Goal: Ask a question

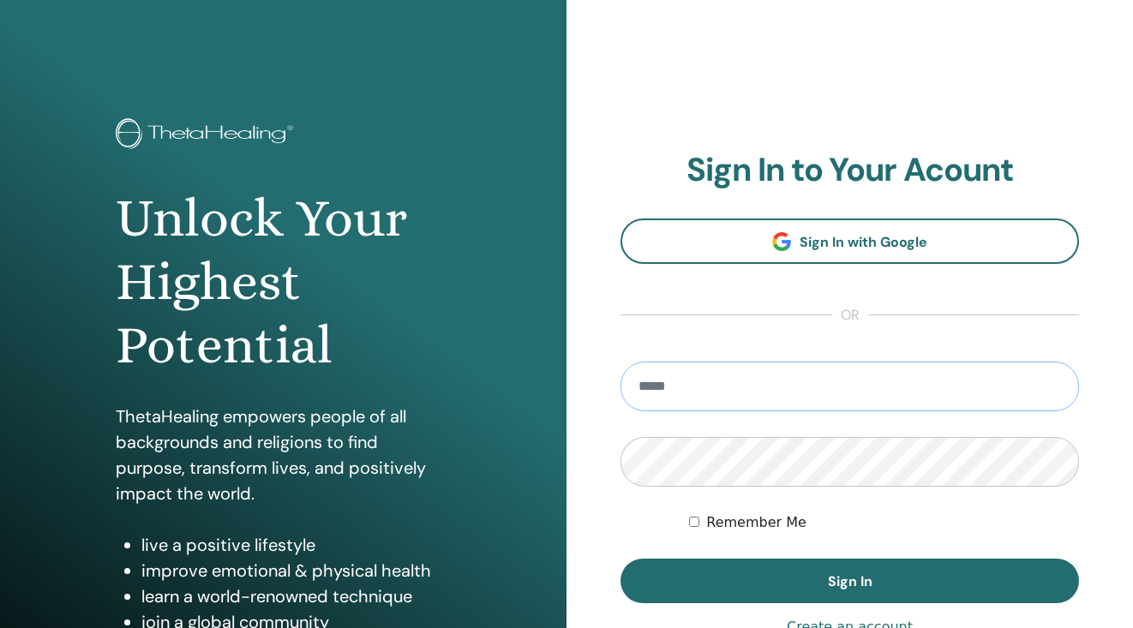
type input "**********"
click at [849, 581] on button "Sign In" at bounding box center [849, 581] width 458 height 45
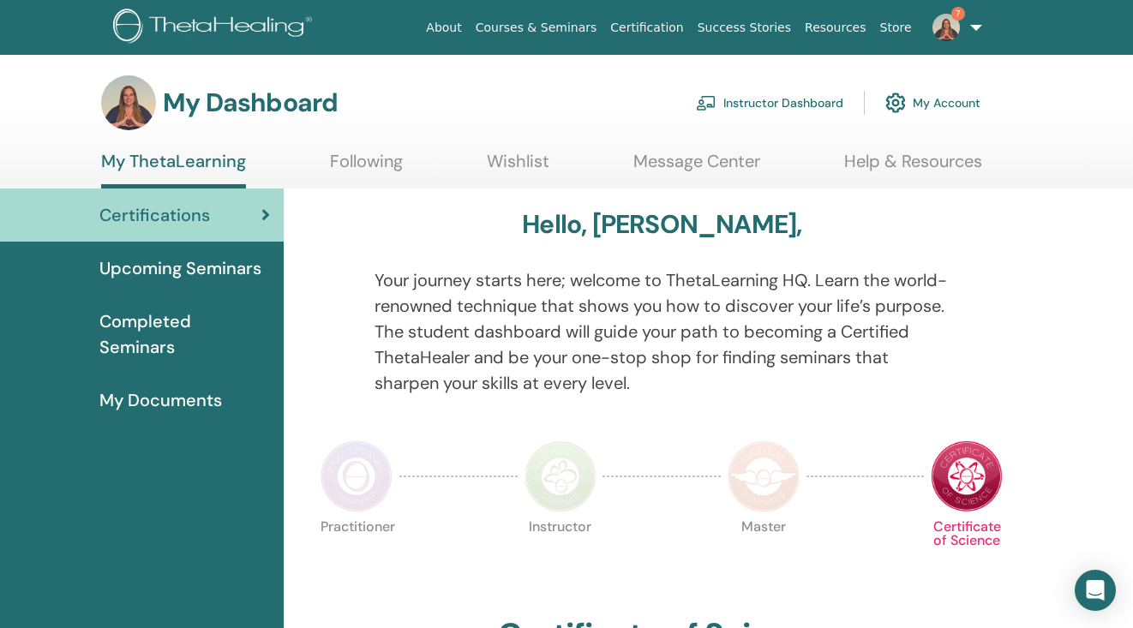
click at [975, 29] on link "7" at bounding box center [953, 27] width 70 height 55
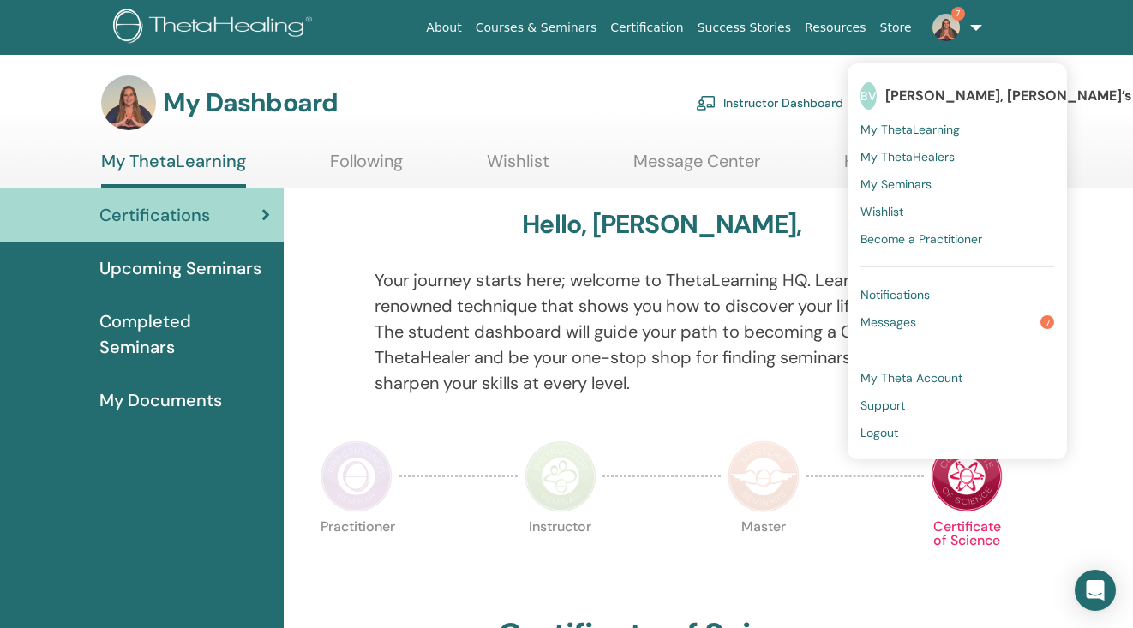
click at [900, 399] on span "Support" at bounding box center [882, 405] width 45 height 15
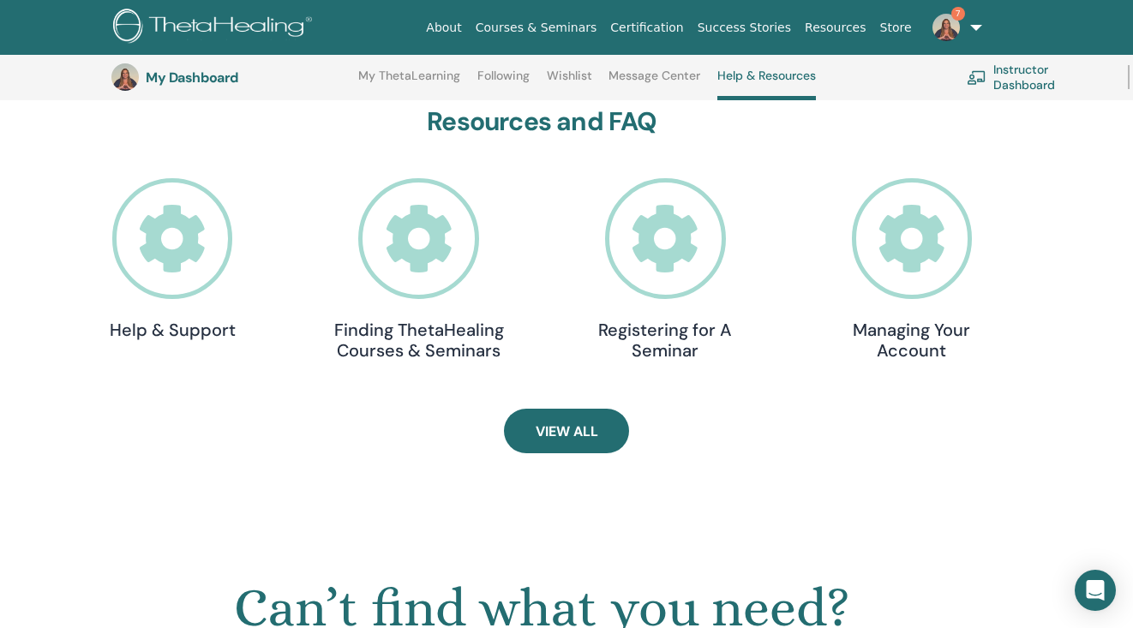
scroll to position [486, 0]
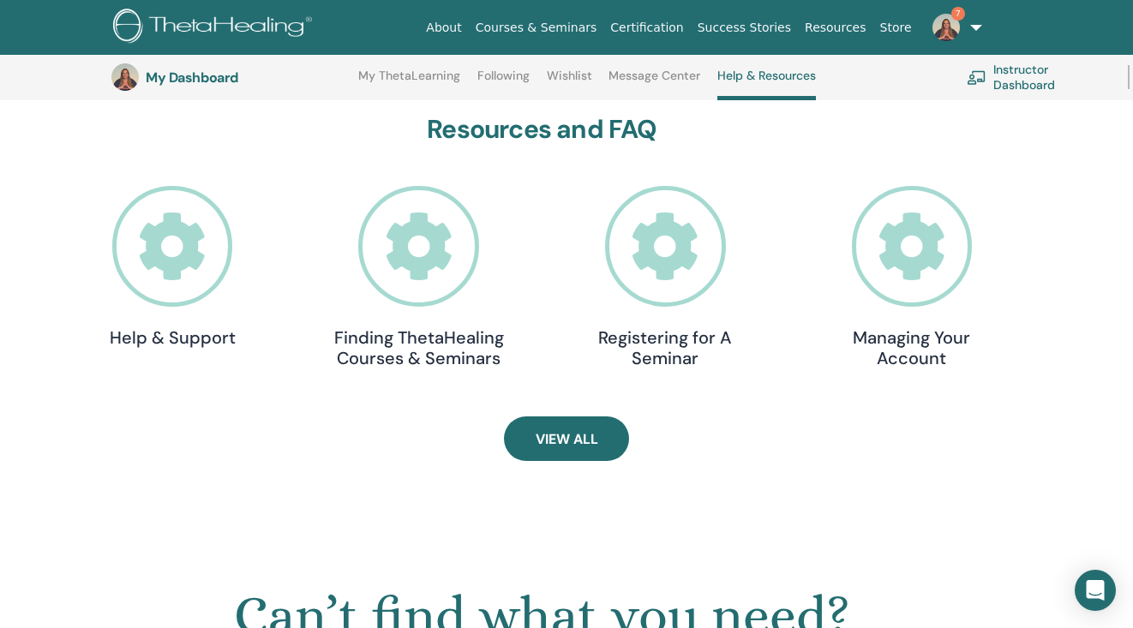
click at [661, 235] on icon at bounding box center [665, 246] width 121 height 121
click at [948, 26] on img at bounding box center [945, 27] width 27 height 27
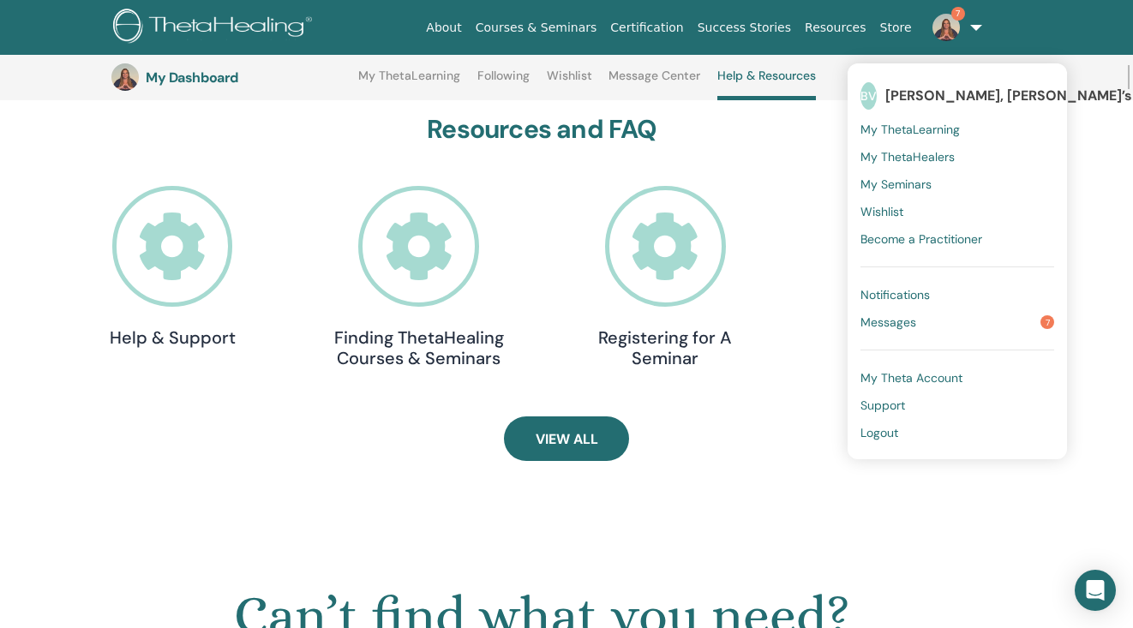
click at [894, 326] on span "Messages" at bounding box center [888, 321] width 56 height 15
